Goal: Task Accomplishment & Management: Manage account settings

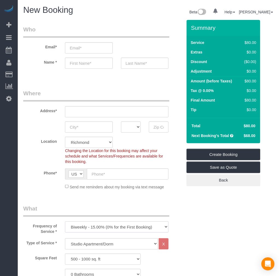
click at [104, 222] on select "One Time Weekly - 20.00% (0% for the First Booking) Biweekly - 15.00% (0% for t…" at bounding box center [116, 226] width 103 height 11
select select "object:1707"
click at [65, 222] on select "One Time Weekly - 20.00% (0% for the First Booking) Biweekly - 15.00% (0% for t…" at bounding box center [116, 226] width 103 height 11
click at [100, 248] on select "Studio Apartment/Dorm One Bedroom Home Two Bedroom Home Three Bedroom Home Four…" at bounding box center [111, 243] width 93 height 11
select select "136"
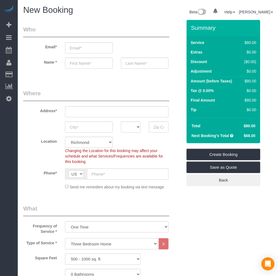
click at [65, 239] on select "Studio Apartment/Dorm One Bedroom Home Two Bedroom Home Three Bedroom Home Four…" at bounding box center [111, 243] width 93 height 11
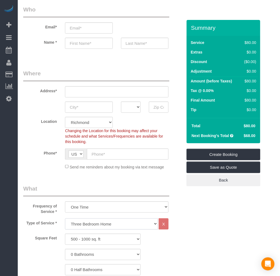
scroll to position [30, 0]
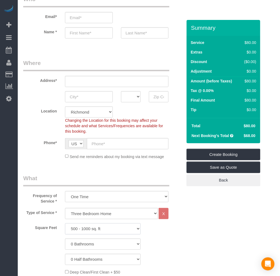
click at [105, 228] on select "500 - 1000 sq. ft [DATE] - [DATE] sq. ft [DATE] - [DATE] sq. ft [DATE] - 2500 s…" at bounding box center [103, 228] width 76 height 11
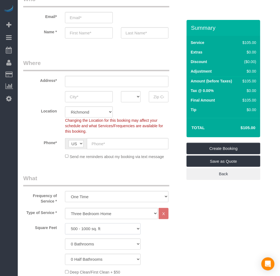
select select "1501"
click at [65, 224] on select "500 - 1000 sq. ft [DATE] - [DATE] sq. ft [DATE] - [DATE] sq. ft [DATE] - 2500 s…" at bounding box center [103, 228] width 76 height 11
click at [91, 245] on select "0 Bathrooms 1 Bathroom 2 Bathrooms 3 Bathrooms 4 Bathrooms 5 Bathrooms 6 Bathro…" at bounding box center [103, 244] width 76 height 11
select select "2"
click at [65, 239] on select "0 Bathrooms 1 Bathroom 2 Bathrooms 3 Bathrooms 4 Bathrooms 5 Bathrooms 6 Bathro…" at bounding box center [103, 244] width 76 height 11
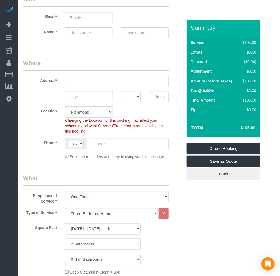
click at [95, 263] on select "0 Half Bathrooms 1 Half Bathroom 2 Half Bathrooms 3 Half Bathrooms 4 Half Bathr…" at bounding box center [103, 259] width 76 height 11
select select "1"
click at [65, 254] on select "0 Half Bathrooms 1 Half Bathroom 2 Half Bathrooms 3 Half Bathrooms 4 Half Bathr…" at bounding box center [103, 259] width 76 height 11
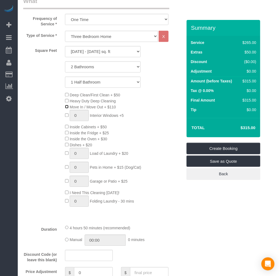
scroll to position [242, 0]
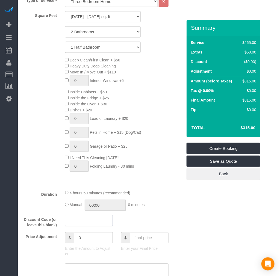
click at [85, 226] on input "text" at bounding box center [89, 220] width 48 height 11
type input "potatochip"
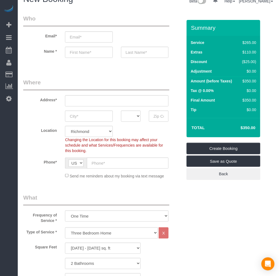
scroll to position [0, 0]
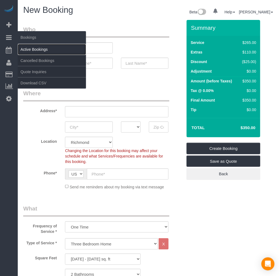
click at [36, 47] on link "Active Bookings" at bounding box center [52, 49] width 68 height 11
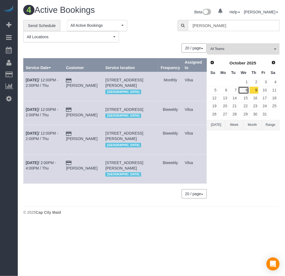
click at [238, 91] on link "8" at bounding box center [243, 90] width 10 height 7
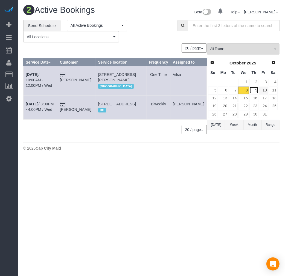
click at [255, 90] on link "9" at bounding box center [253, 90] width 9 height 7
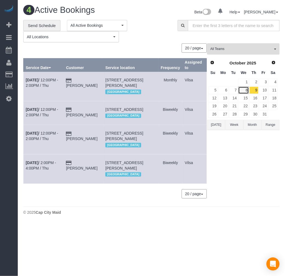
click at [243, 91] on link "8" at bounding box center [243, 90] width 10 height 7
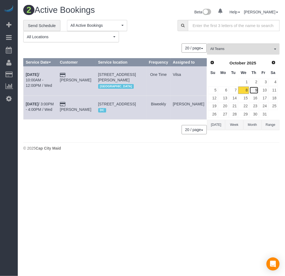
click at [254, 91] on link "9" at bounding box center [253, 90] width 9 height 7
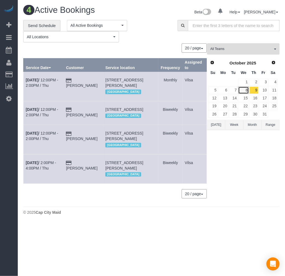
click at [245, 92] on link "8" at bounding box center [243, 90] width 10 height 7
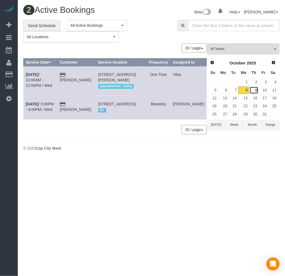
click at [253, 88] on link "9" at bounding box center [253, 90] width 9 height 7
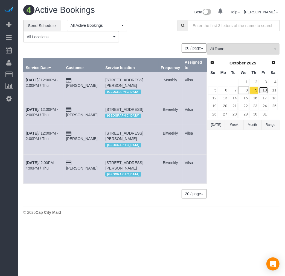
click at [262, 88] on link "10" at bounding box center [263, 90] width 9 height 7
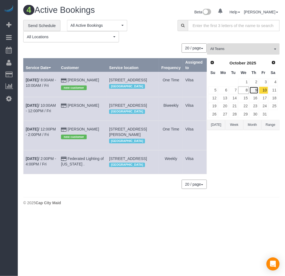
click at [253, 89] on link "9" at bounding box center [253, 90] width 9 height 7
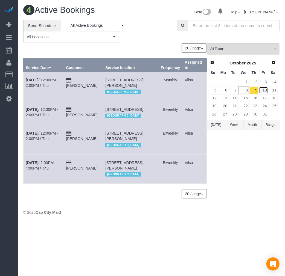
click at [265, 89] on link "10" at bounding box center [263, 90] width 9 height 7
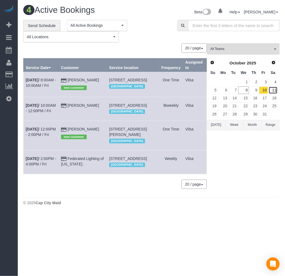
click at [273, 91] on link "11" at bounding box center [272, 90] width 9 height 7
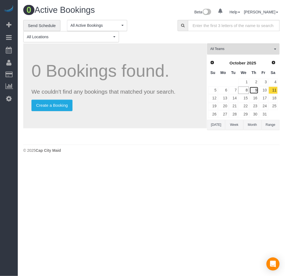
click at [253, 91] on link "9" at bounding box center [253, 90] width 9 height 7
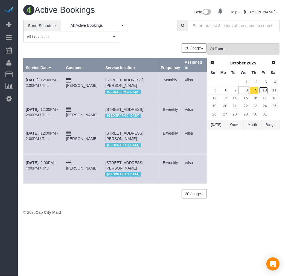
click at [264, 90] on link "10" at bounding box center [263, 90] width 9 height 7
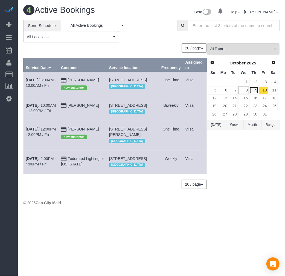
click at [256, 90] on link "9" at bounding box center [253, 90] width 9 height 7
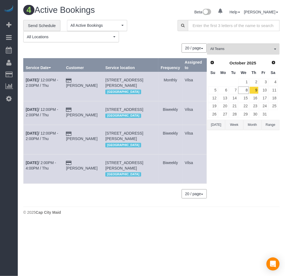
drag, startPoint x: 107, startPoint y: 79, endPoint x: 126, endPoint y: 92, distance: 22.6
click at [126, 92] on td "[STREET_ADDRESS][PERSON_NAME] [GEOGRAPHIC_DATA]" at bounding box center [130, 86] width 55 height 29
copy span "[STREET_ADDRESS][PERSON_NAME]"
click at [246, 91] on link "8" at bounding box center [243, 90] width 10 height 7
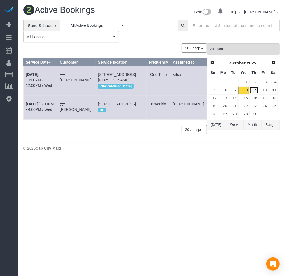
click at [253, 91] on link "9" at bounding box center [253, 90] width 9 height 7
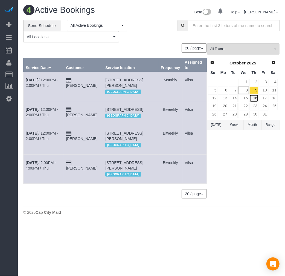
click at [255, 99] on link "16" at bounding box center [253, 97] width 9 height 7
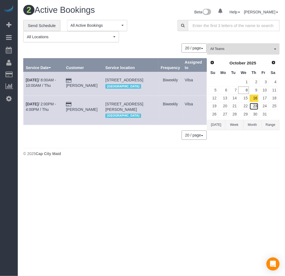
click at [255, 105] on link "23" at bounding box center [253, 106] width 9 height 7
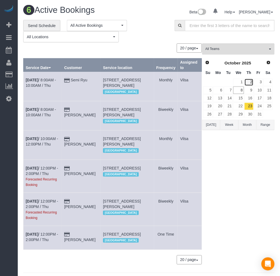
click at [249, 82] on link "2" at bounding box center [248, 82] width 9 height 7
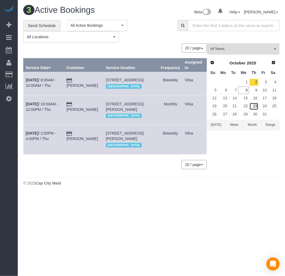
click at [253, 109] on link "23" at bounding box center [253, 106] width 9 height 7
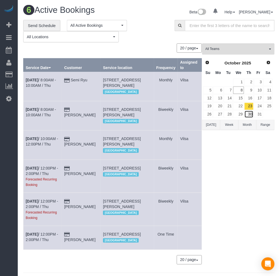
click at [249, 113] on link "30" at bounding box center [248, 114] width 9 height 7
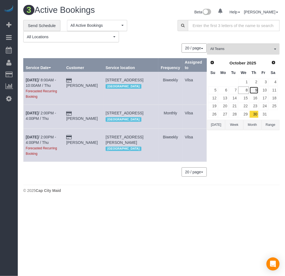
click at [257, 88] on link "9" at bounding box center [253, 90] width 9 height 7
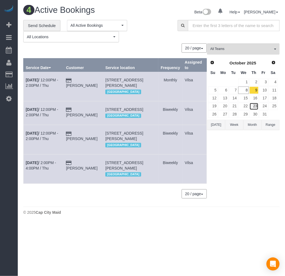
click at [253, 104] on link "23" at bounding box center [253, 106] width 9 height 7
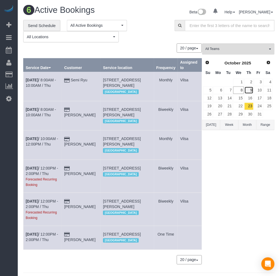
click at [252, 88] on link "9" at bounding box center [248, 90] width 9 height 7
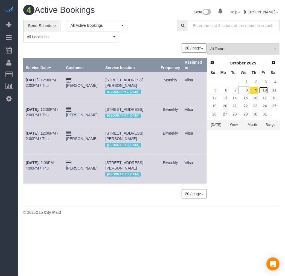
click at [265, 91] on link "10" at bounding box center [263, 90] width 9 height 7
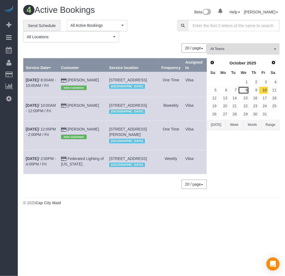
click at [244, 90] on link "8" at bounding box center [243, 90] width 10 height 7
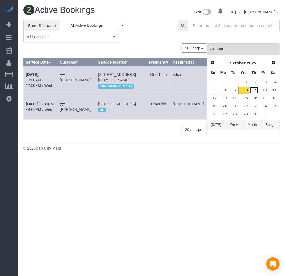
click at [255, 90] on link "9" at bounding box center [253, 90] width 9 height 7
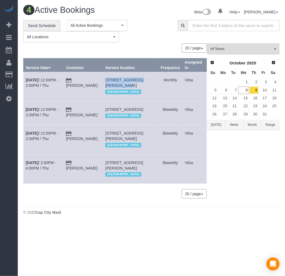
drag, startPoint x: 107, startPoint y: 78, endPoint x: 116, endPoint y: 86, distance: 12.0
click at [116, 86] on td "[STREET_ADDRESS][PERSON_NAME] [GEOGRAPHIC_DATA]" at bounding box center [130, 86] width 55 height 29
click at [116, 86] on span "[STREET_ADDRESS][PERSON_NAME]" at bounding box center [124, 83] width 38 height 10
copy span "[STREET_ADDRESS][PERSON_NAME]"
click at [33, 79] on b "[DATE]" at bounding box center [32, 80] width 13 height 4
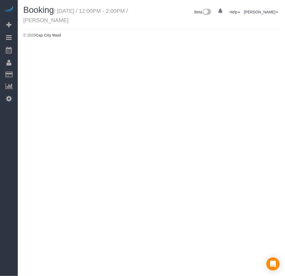
select select "VA"
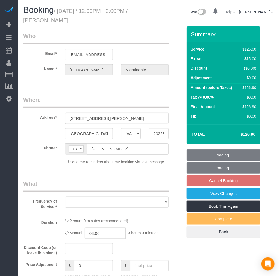
select select "object:3934"
select select "string:fspay-4dd7514d-a046-4703-95ac-6ce3ffc3d5c5"
select select "spot3"
select select "number:2"
select select "number:26"
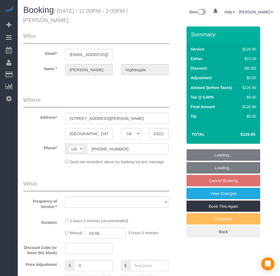
select select "number:35"
select select "number:17"
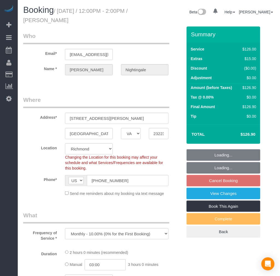
select select "object:4072"
select select "1001"
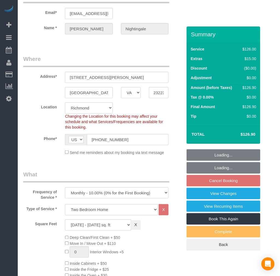
select select "1001"
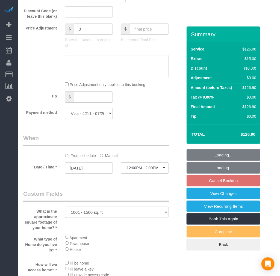
scroll to position [455, 0]
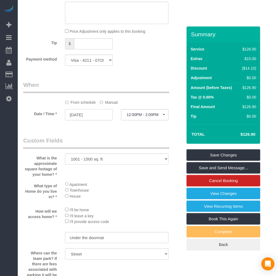
click at [92, 117] on input "[DATE]" at bounding box center [89, 114] width 48 height 11
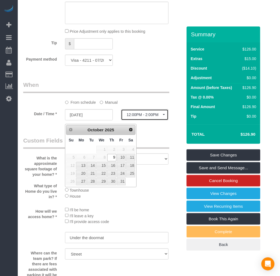
click at [144, 117] on span "12:00PM - 2:00PM" at bounding box center [145, 114] width 36 height 4
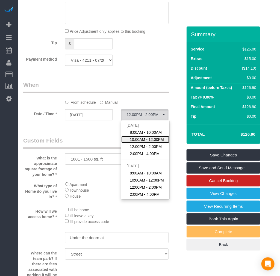
click at [147, 141] on span "10:00AM - 12:00PM" at bounding box center [147, 139] width 34 height 5
select select "spot2"
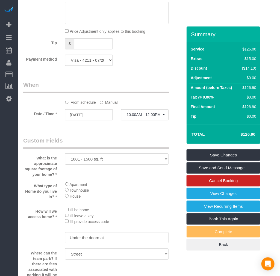
click at [205, 148] on div "Summary Service $126.00 Extras $15.00 Discount ($14.10) Adjustment $0.00 Amount…" at bounding box center [223, 143] width 74 height 235
click at [207, 153] on link "Save Changes" at bounding box center [223, 154] width 74 height 11
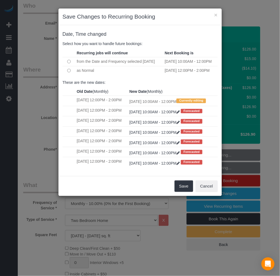
scroll to position [0, 0]
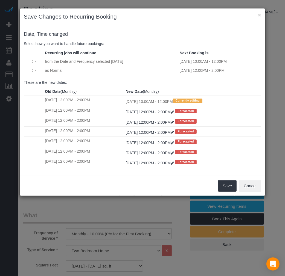
click at [230, 196] on div "Save Cancel" at bounding box center [142, 186] width 245 height 20
click at [230, 190] on button "Save" at bounding box center [227, 185] width 19 height 11
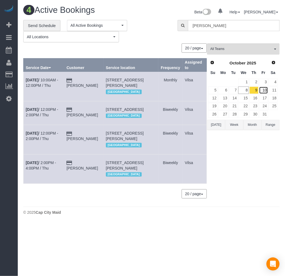
click at [263, 90] on link "10" at bounding box center [263, 90] width 9 height 7
click at [253, 92] on link "9" at bounding box center [253, 90] width 9 height 7
click at [220, 26] on input "text" at bounding box center [233, 25] width 91 height 11
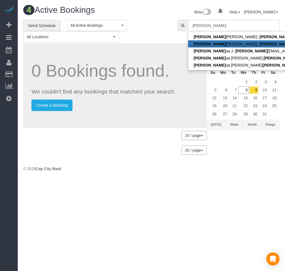
type input "[PERSON_NAME][EMAIL_ADDRESS][PERSON_NAME][DOMAIN_NAME]"
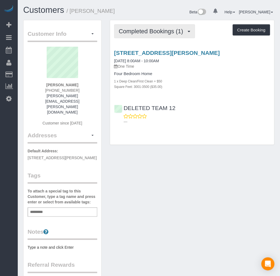
click at [165, 32] on span "Completed Bookings (1)" at bounding box center [152, 31] width 67 height 7
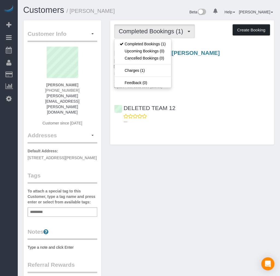
click at [249, 31] on button "Create Booking" at bounding box center [251, 29] width 37 height 11
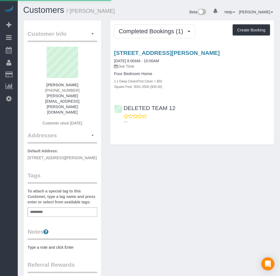
select select "VA"
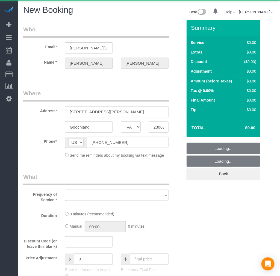
select select "string:fspay-65a463c1-35cd-461b-b500-d548c6d45e7b"
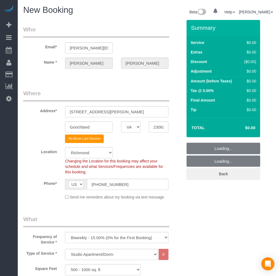
select select "object:5509"
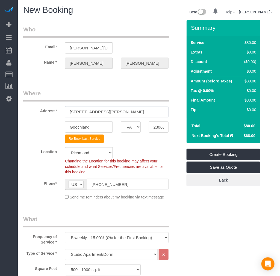
drag, startPoint x: 120, startPoint y: 109, endPoint x: 57, endPoint y: 108, distance: 63.9
click at [57, 108] on div "Address* [STREET_ADDRESS][PERSON_NAME]" at bounding box center [102, 103] width 167 height 28
paste input "[STREET_ADDRESS]"
type input "[STREET_ADDRESS]"
drag, startPoint x: 99, startPoint y: 126, endPoint x: 50, endPoint y: 122, distance: 49.6
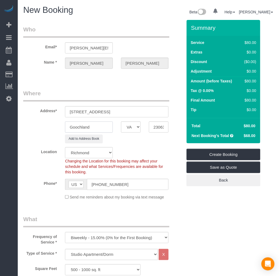
click at [50, 122] on div "Goochland AK AL AR AZ CA CO CT DC DE [GEOGRAPHIC_DATA] [GEOGRAPHIC_DATA] HI IA …" at bounding box center [102, 127] width 167 height 11
paste input "[PERSON_NAME]"
type input "[PERSON_NAME] [PERSON_NAME]"
click at [159, 126] on input "23063" at bounding box center [159, 127] width 20 height 11
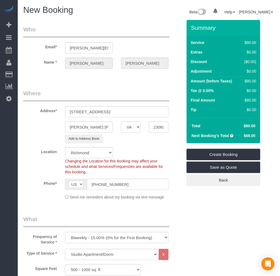
paste input "0"
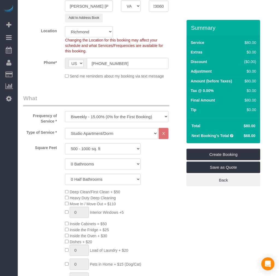
scroll to position [121, 0]
type input "23060"
click at [88, 113] on select "One Time Weekly - 20.00% (0% for the First Booking) Biweekly - 15.00% (0% for t…" at bounding box center [116, 116] width 103 height 11
select select "object:5510"
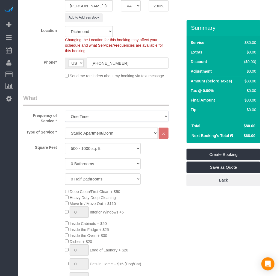
click at [65, 111] on select "One Time Weekly - 20.00% (0% for the First Booking) Biweekly - 15.00% (0% for t…" at bounding box center [116, 116] width 103 height 11
click at [89, 135] on select "Studio Apartment/Dorm One Bedroom Home Two Bedroom Home Three Bedroom Home Four…" at bounding box center [111, 133] width 93 height 11
select select "136"
click at [65, 128] on select "Studio Apartment/Dorm One Bedroom Home Two Bedroom Home Three Bedroom Home Four…" at bounding box center [111, 133] width 93 height 11
click at [94, 151] on select "500 - 1000 sq. ft [DATE] - [DATE] sq. ft [DATE] - [DATE] sq. ft [DATE] - 2500 s…" at bounding box center [103, 148] width 76 height 11
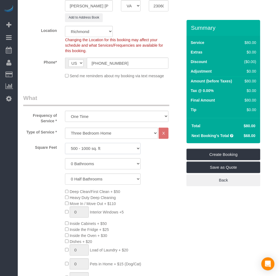
select select "1501"
click at [65, 143] on select "500 - 1000 sq. ft [DATE] - [DATE] sq. ft [DATE] - [DATE] sq. ft [DATE] - 2500 s…" at bounding box center [103, 148] width 76 height 11
click at [92, 163] on select "0 Bathrooms 1 Bathroom 2 Bathrooms 3 Bathrooms 4 Bathrooms 5 Bathrooms 6 Bathro…" at bounding box center [103, 163] width 76 height 11
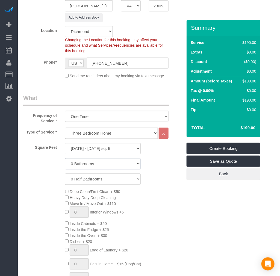
select select "2"
click at [65, 159] on select "0 Bathrooms 1 Bathroom 2 Bathrooms 3 Bathrooms 4 Bathrooms 5 Bathrooms 6 Bathro…" at bounding box center [103, 163] width 76 height 11
click at [91, 174] on select "0 Half Bathrooms 1 Half Bathroom 2 Half Bathrooms 3 Half Bathrooms 4 Half Bathr…" at bounding box center [103, 179] width 76 height 11
select select "1"
click at [65, 174] on select "0 Half Bathrooms 1 Half Bathroom 2 Half Bathrooms 3 Half Bathrooms 4 Half Bathr…" at bounding box center [103, 179] width 76 height 11
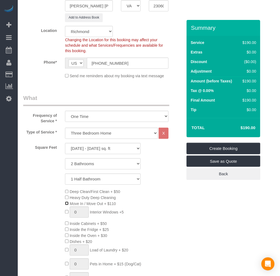
scroll to position [273, 0]
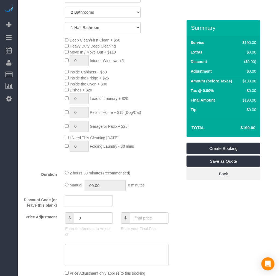
click at [218, 211] on div "Who Email* [PERSON_NAME][EMAIL_ADDRESS][PERSON_NAME][DOMAIN_NAME] Name * [PERSO…" at bounding box center [148, 246] width 251 height 999
click at [92, 205] on input "text" at bounding box center [89, 200] width 48 height 11
type input "realtor30"
click at [152, 208] on div at bounding box center [117, 208] width 112 height 0
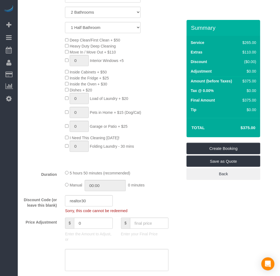
click at [147, 207] on div "Discount Code (or leave this blank) realtor30 Sorry, this code cannot be redeem…" at bounding box center [102, 204] width 167 height 18
drag, startPoint x: 90, startPoint y: 206, endPoint x: 51, endPoint y: 205, distance: 39.3
click at [51, 205] on div "Discount Code (or leave this blank) realtor30 Sorry, this code cannot be redeem…" at bounding box center [102, 204] width 167 height 18
click at [146, 225] on input "text" at bounding box center [149, 223] width 39 height 11
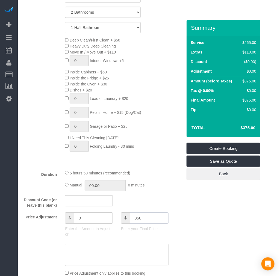
type input "350"
click at [203, 226] on div "Who Email* [PERSON_NAME][EMAIL_ADDRESS][PERSON_NAME][DOMAIN_NAME] Name * [PERSO…" at bounding box center [148, 246] width 251 height 999
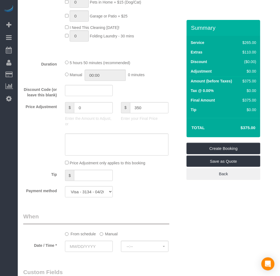
type input "-25"
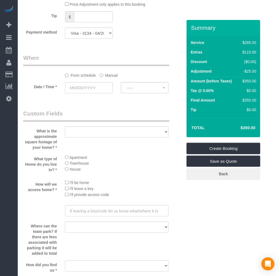
scroll to position [546, 0]
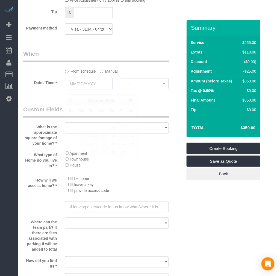
click at [78, 88] on input "text" at bounding box center [89, 83] width 48 height 11
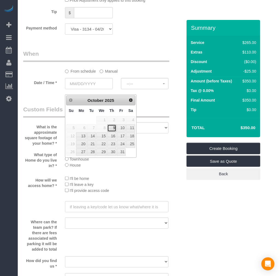
click at [113, 127] on link "9" at bounding box center [111, 128] width 9 height 7
type input "[DATE]"
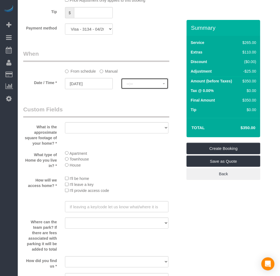
click at [130, 86] on span "--:--" at bounding box center [145, 84] width 36 height 4
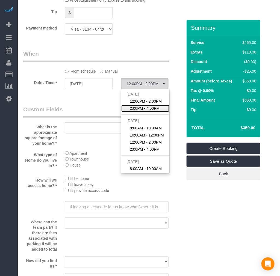
click at [141, 111] on span "2:00PM - 4:00PM" at bounding box center [145, 108] width 30 height 5
select select "spot19"
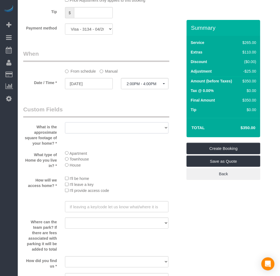
click at [88, 134] on select "500 - 1000 sq. ft [DATE] - [DATE] sq. ft [DATE] - [DATE] sq. ft [DATE] - 2500 s…" at bounding box center [116, 127] width 103 height 11
select select "number:3"
click at [65, 127] on select "500 - 1000 sq. ft [DATE] - [DATE] sq. ft [DATE] - [DATE] sq. ft [DATE] - 2500 s…" at bounding box center [116, 127] width 103 height 11
click at [102, 32] on select "Visa - 3134 - 04/2027 (Default) Add Credit Card ─────────────── Cash Check Payp…" at bounding box center [89, 28] width 48 height 11
click at [94, 35] on select "Visa - 3134 - 04/2027 (Default) Add Credit Card ─────────────── Cash Check Payp…" at bounding box center [89, 28] width 48 height 11
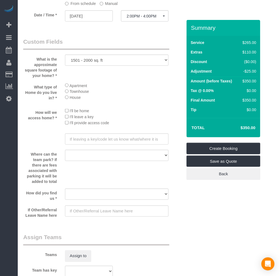
scroll to position [637, 0]
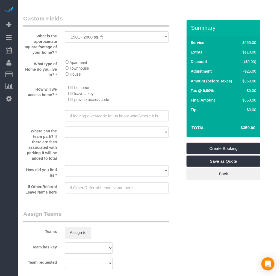
click at [91, 177] on select "Yelp Google Twitter Instagram Nextdoor Facebook Returning Customer Craigslist R…" at bounding box center [116, 170] width 103 height 11
select select "number:41"
click at [65, 173] on select "Yelp Google Twitter Instagram Nextdoor Facebook Returning Customer Craigslist R…" at bounding box center [116, 170] width 103 height 11
click at [94, 194] on input "text" at bounding box center [116, 187] width 103 height 11
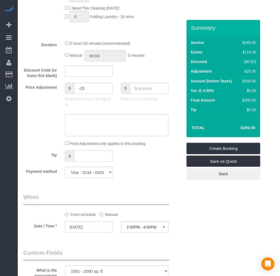
scroll to position [394, 0]
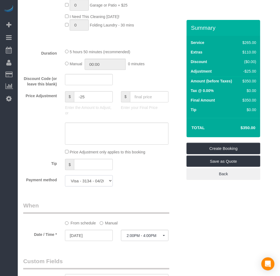
click at [93, 186] on select "Visa - 3134 - 04/2027 (Default) Add Credit Card ─────────────── Cash Check Payp…" at bounding box center [89, 180] width 48 height 11
select select "string:fspay"
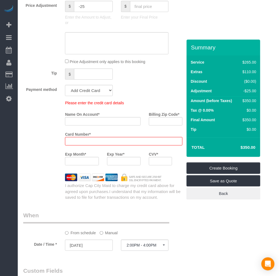
scroll to position [485, 0]
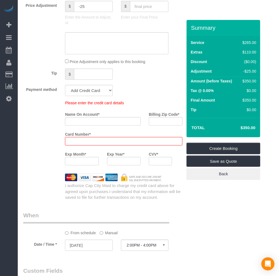
click at [126, 164] on iframe at bounding box center [124, 161] width 26 height 5
click at [223, 222] on div "Who Email* [PERSON_NAME][EMAIL_ADDRESS][PERSON_NAME][DOMAIN_NAME] Name * [PERSO…" at bounding box center [148, 84] width 251 height 1099
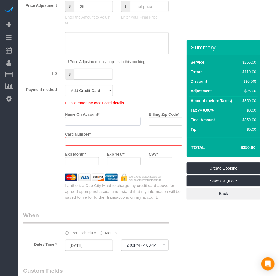
click at [80, 126] on input "Name On Account *" at bounding box center [103, 121] width 76 height 8
type input "sssdf"
click at [159, 126] on input "Billing Zip Code *" at bounding box center [166, 121] width 34 height 8
click at [162, 125] on input "Billing Zip Code *" at bounding box center [166, 121] width 34 height 8
paste input "22942"
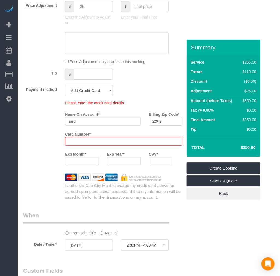
type input "22942"
click at [223, 243] on div "Who Email* [PERSON_NAME][EMAIL_ADDRESS][PERSON_NAME][DOMAIN_NAME] Name * [PERSO…" at bounding box center [148, 84] width 251 height 1099
click at [215, 168] on link "Create Booking" at bounding box center [223, 167] width 74 height 11
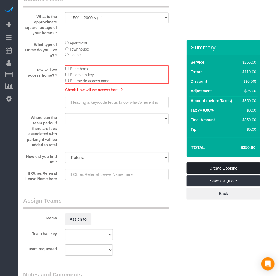
click at [226, 171] on link "Create Booking" at bounding box center [223, 167] width 74 height 11
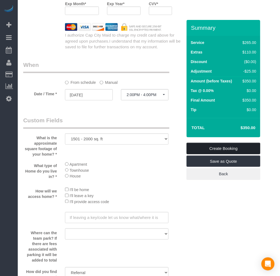
scroll to position [514, 0]
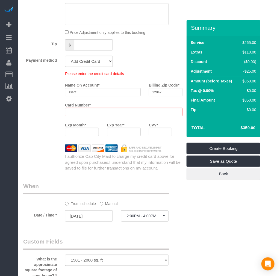
click at [107, 114] on div at bounding box center [123, 112] width 117 height 8
click at [66, 116] on div at bounding box center [123, 112] width 117 height 8
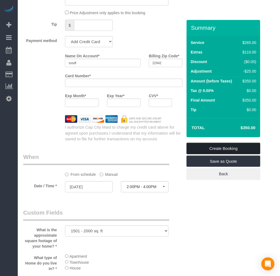
click at [208, 168] on fieldset "Create Booking Save as Quote Back" at bounding box center [223, 161] width 74 height 37
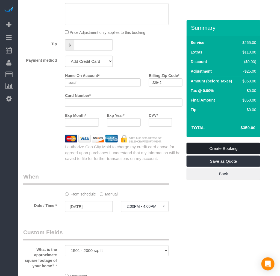
click at [227, 146] on link "Create Booking" at bounding box center [223, 148] width 74 height 11
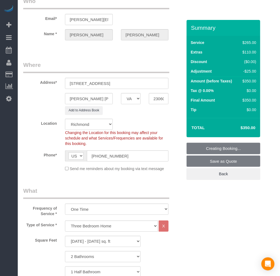
scroll to position [0, 0]
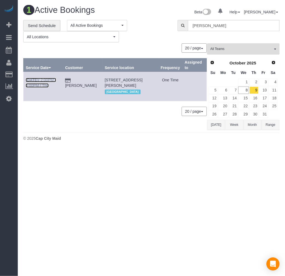
click at [34, 79] on b "[DATE]" at bounding box center [32, 80] width 13 height 4
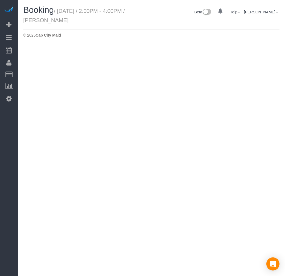
select select "VA"
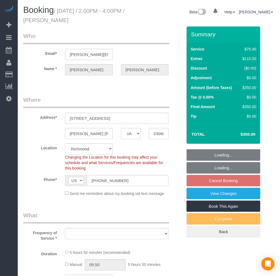
select select "object:6473"
select select "string:fspay-3e28f464-f973-4d6b-b68e-d16b2267c48c"
select select "spot36"
select select "number:3"
select select "number:41"
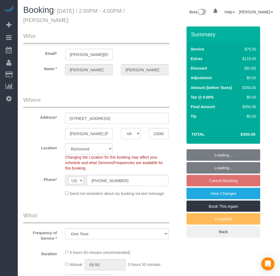
select select "object:6673"
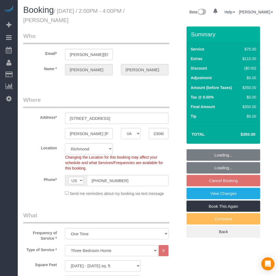
select select "1501"
select select "2"
select select "1"
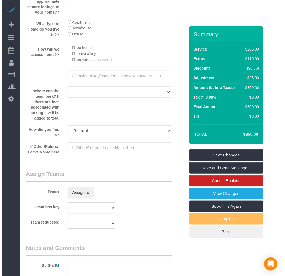
scroll to position [698, 0]
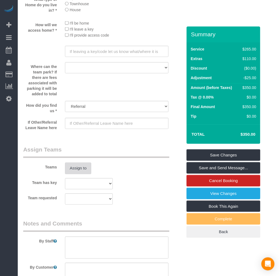
click at [70, 174] on button "Assign to" at bounding box center [78, 168] width 26 height 11
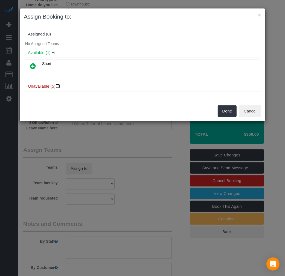
click at [59, 85] on icon at bounding box center [58, 86] width 3 height 4
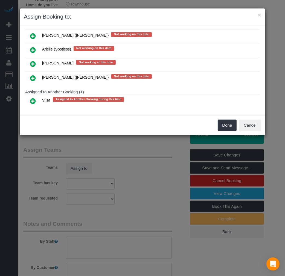
scroll to position [75, 0]
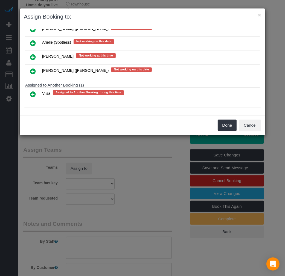
click at [34, 42] on icon at bounding box center [33, 43] width 6 height 7
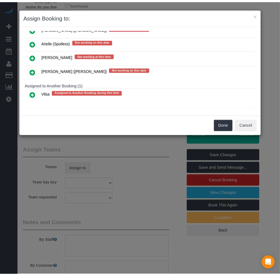
scroll to position [75, 0]
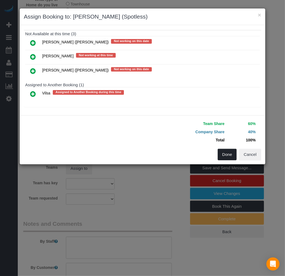
click at [224, 155] on button "Done" at bounding box center [226, 154] width 19 height 11
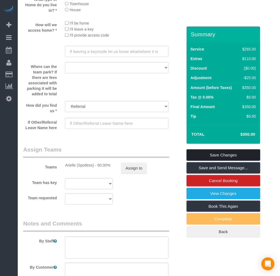
click at [205, 155] on link "Save Changes" at bounding box center [223, 154] width 74 height 11
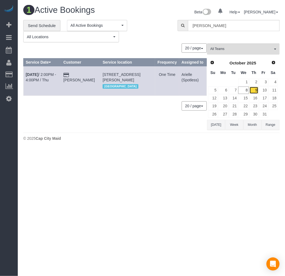
click at [253, 91] on link "9" at bounding box center [253, 90] width 9 height 7
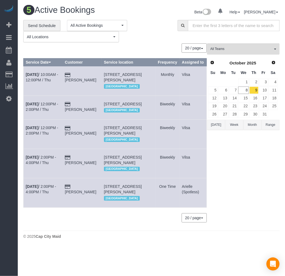
click at [29, 202] on td "[DATE] 2:00PM - 4:00PM / Thu" at bounding box center [42, 192] width 39 height 29
click at [254, 173] on div "All Teams Remove Team Filters [PERSON_NAME] ([PERSON_NAME]) Arielle (Spotless) …" at bounding box center [243, 135] width 72 height 184
click at [237, 169] on div "All Teams Remove Team Filters [PERSON_NAME] ([PERSON_NAME]) Arielle (Spotless) …" at bounding box center [243, 135] width 72 height 184
click at [263, 89] on link "10" at bounding box center [263, 90] width 9 height 7
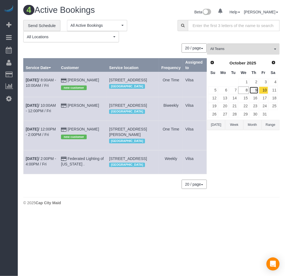
click at [256, 89] on link "9" at bounding box center [253, 90] width 9 height 7
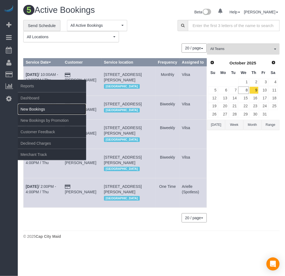
click at [36, 114] on link "New Bookings" at bounding box center [52, 109] width 68 height 11
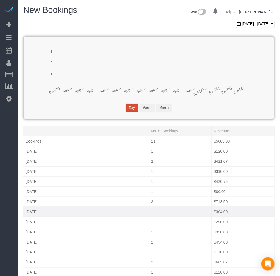
scroll to position [46, 0]
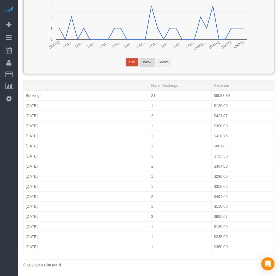
click at [149, 61] on button "Week" at bounding box center [147, 62] width 15 height 8
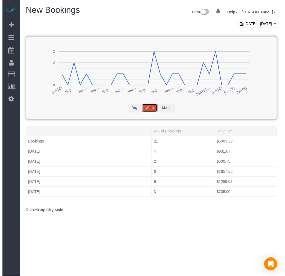
scroll to position [0, 0]
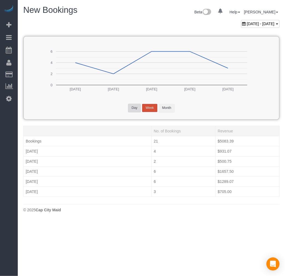
click at [136, 108] on button "Day" at bounding box center [134, 108] width 13 height 8
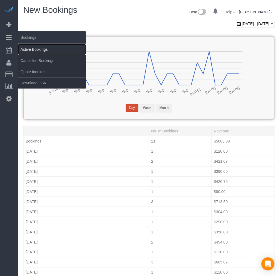
click at [31, 48] on link "Active Bookings" at bounding box center [52, 49] width 68 height 11
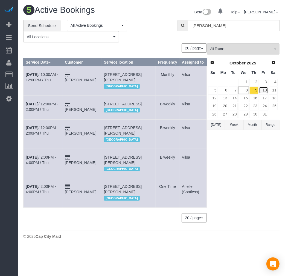
click at [265, 92] on link "10" at bounding box center [263, 90] width 9 height 7
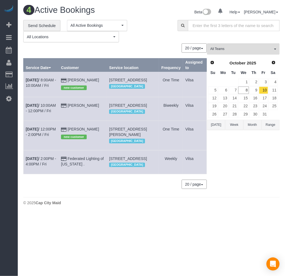
drag, startPoint x: 113, startPoint y: 143, endPoint x: 152, endPoint y: 151, distance: 39.9
click at [152, 150] on td "[STREET_ADDRESS][PERSON_NAME] [GEOGRAPHIC_DATA]" at bounding box center [133, 135] width 52 height 29
copy span "[STREET_ADDRESS][PERSON_NAME]"
click at [246, 81] on link "1" at bounding box center [243, 82] width 10 height 7
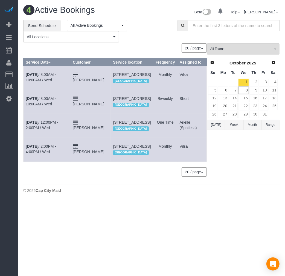
drag, startPoint x: 106, startPoint y: 133, endPoint x: 152, endPoint y: 139, distance: 46.8
click at [152, 138] on td "[STREET_ADDRESS] [GEOGRAPHIC_DATA]" at bounding box center [132, 126] width 42 height 24
click at [113, 125] on span "[STREET_ADDRESS]" at bounding box center [132, 122] width 38 height 4
click at [212, 61] on span "Prev" at bounding box center [211, 62] width 4 height 4
click at [223, 110] on link "22" at bounding box center [223, 106] width 10 height 7
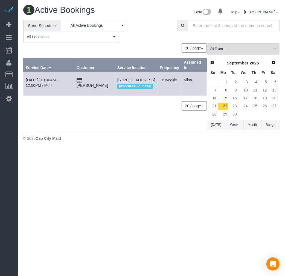
drag, startPoint x: 102, startPoint y: 79, endPoint x: 128, endPoint y: 87, distance: 27.5
click at [128, 87] on tr "[DATE] 10:00AM - 12:00PM / Mon [PERSON_NAME] [STREET_ADDRESS] [GEOGRAPHIC_DATA]…" at bounding box center [114, 84] width 183 height 24
click at [129, 87] on td "[STREET_ADDRESS] [GEOGRAPHIC_DATA]" at bounding box center [136, 84] width 42 height 24
click at [117, 81] on span "[STREET_ADDRESS]" at bounding box center [136, 80] width 38 height 4
click at [115, 77] on td "[STREET_ADDRESS] [GEOGRAPHIC_DATA]" at bounding box center [136, 84] width 42 height 24
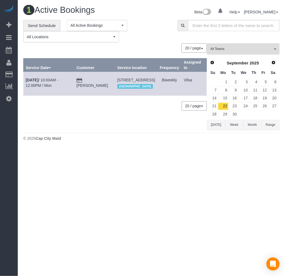
click at [115, 80] on td "[STREET_ADDRESS] [GEOGRAPHIC_DATA]" at bounding box center [136, 84] width 42 height 24
drag, startPoint x: 107, startPoint y: 80, endPoint x: 122, endPoint y: 84, distance: 15.6
click at [122, 84] on td "[STREET_ADDRESS] [GEOGRAPHIC_DATA]" at bounding box center [136, 84] width 42 height 24
copy span "[STREET_ADDRESS]"
